Goal: Task Accomplishment & Management: Manage account settings

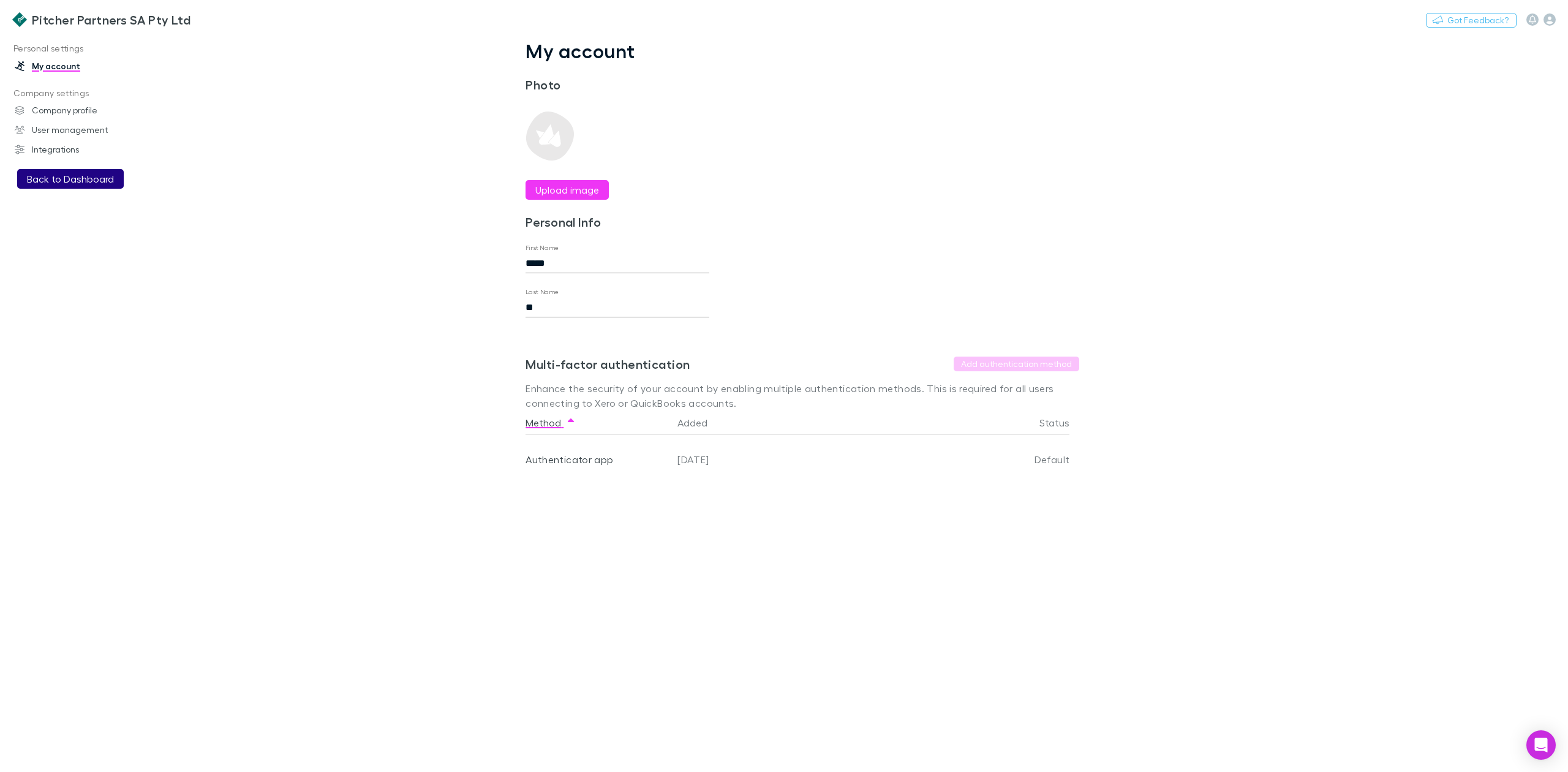
click at [54, 177] on button "Back to Dashboard" at bounding box center [70, 179] width 107 height 20
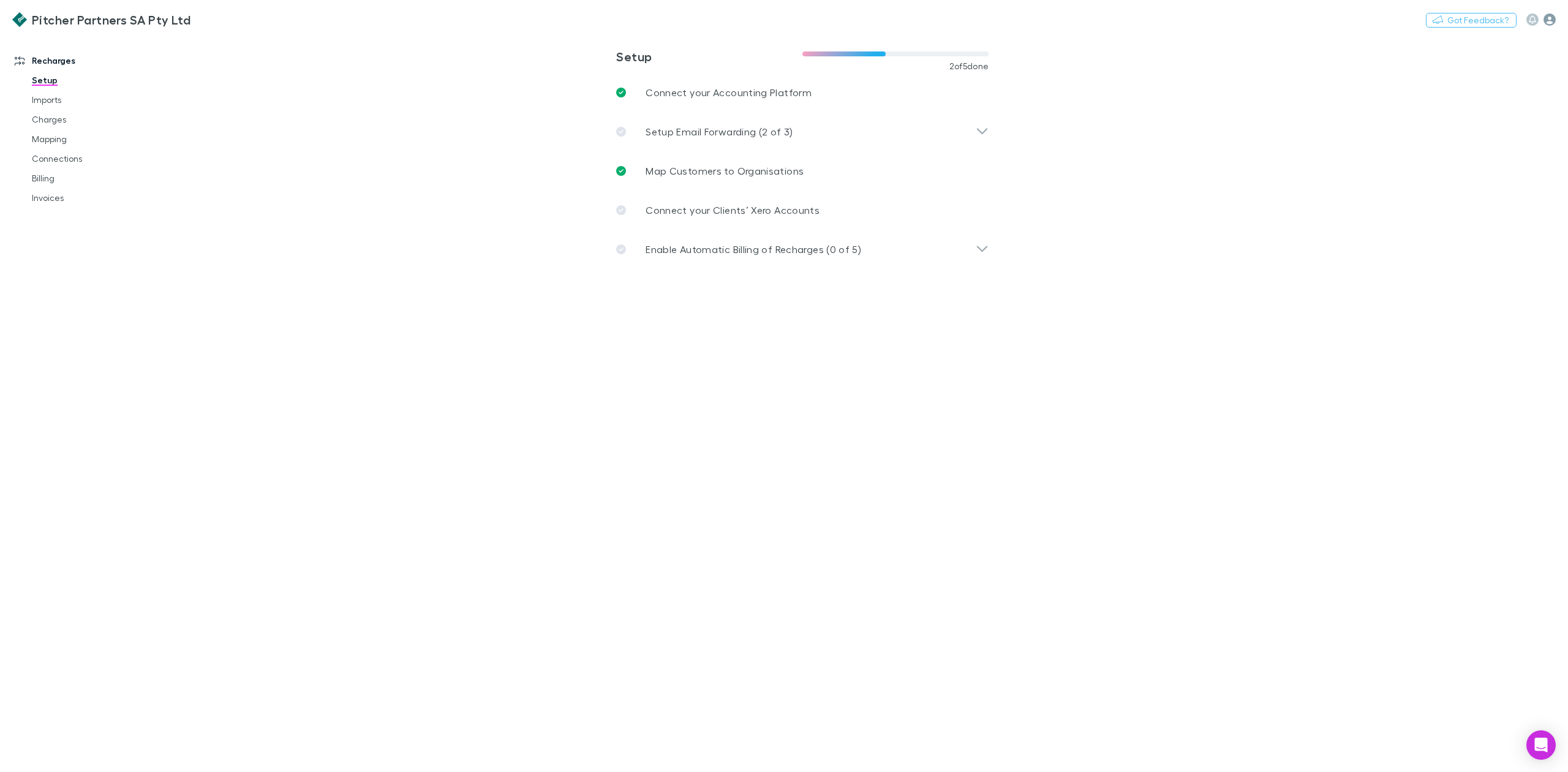
click at [1549, 21] on icon "button" at bounding box center [1549, 19] width 13 height 13
click at [1433, 267] on span "Integrations" at bounding box center [1471, 267] width 149 height 15
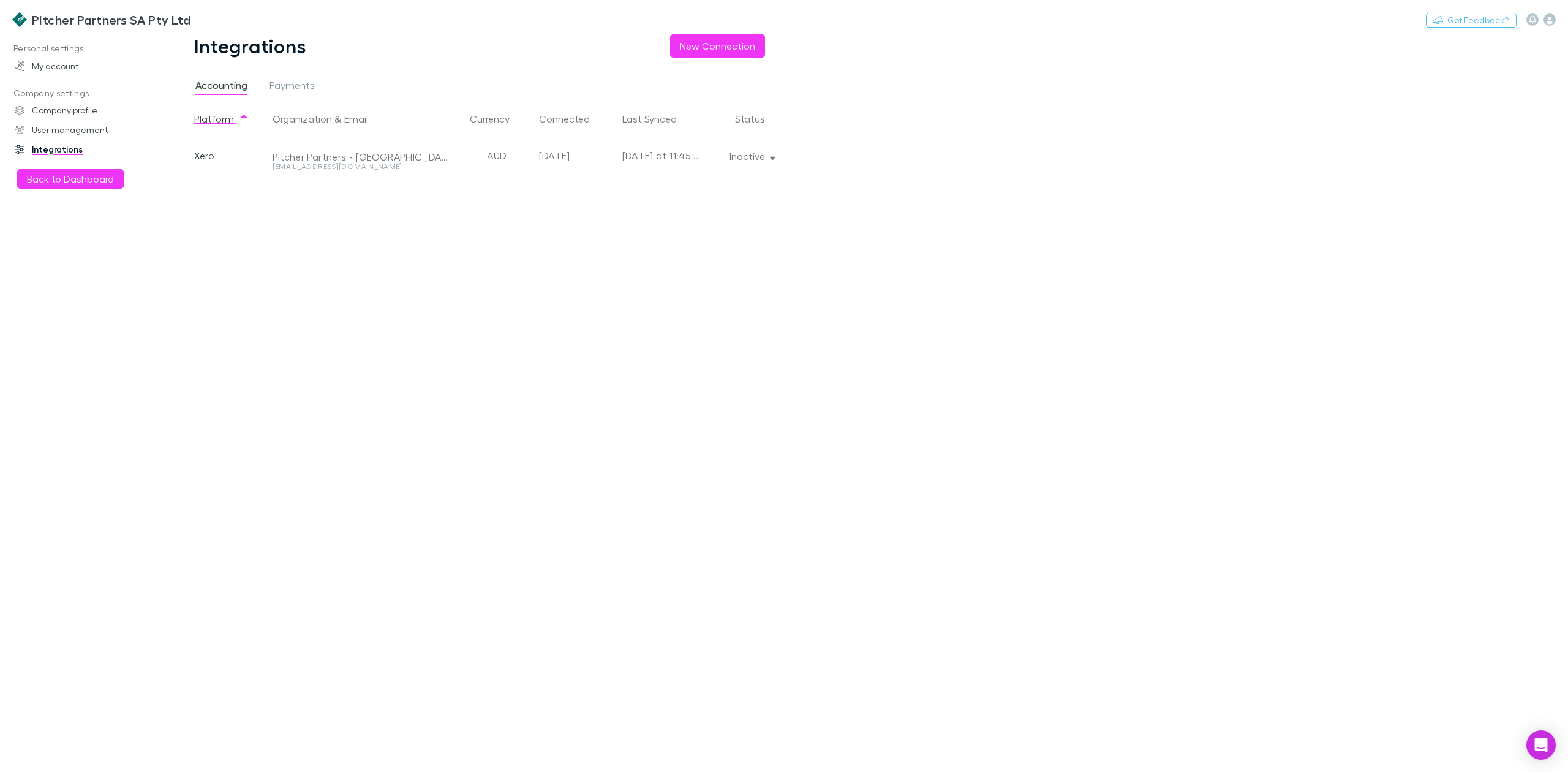
click at [772, 347] on div "Platform Organization & Email Currency Connected Last Synced Status Xero Pitche…" at bounding box center [489, 439] width 590 height 665
drag, startPoint x: 655, startPoint y: 273, endPoint x: 737, endPoint y: 224, distance: 95.5
click at [655, 273] on div "Platform Organization & Email Currency Connected Last Synced Status Xero Pitche…" at bounding box center [489, 439] width 590 height 665
